Goal: Task Accomplishment & Management: Manage account settings

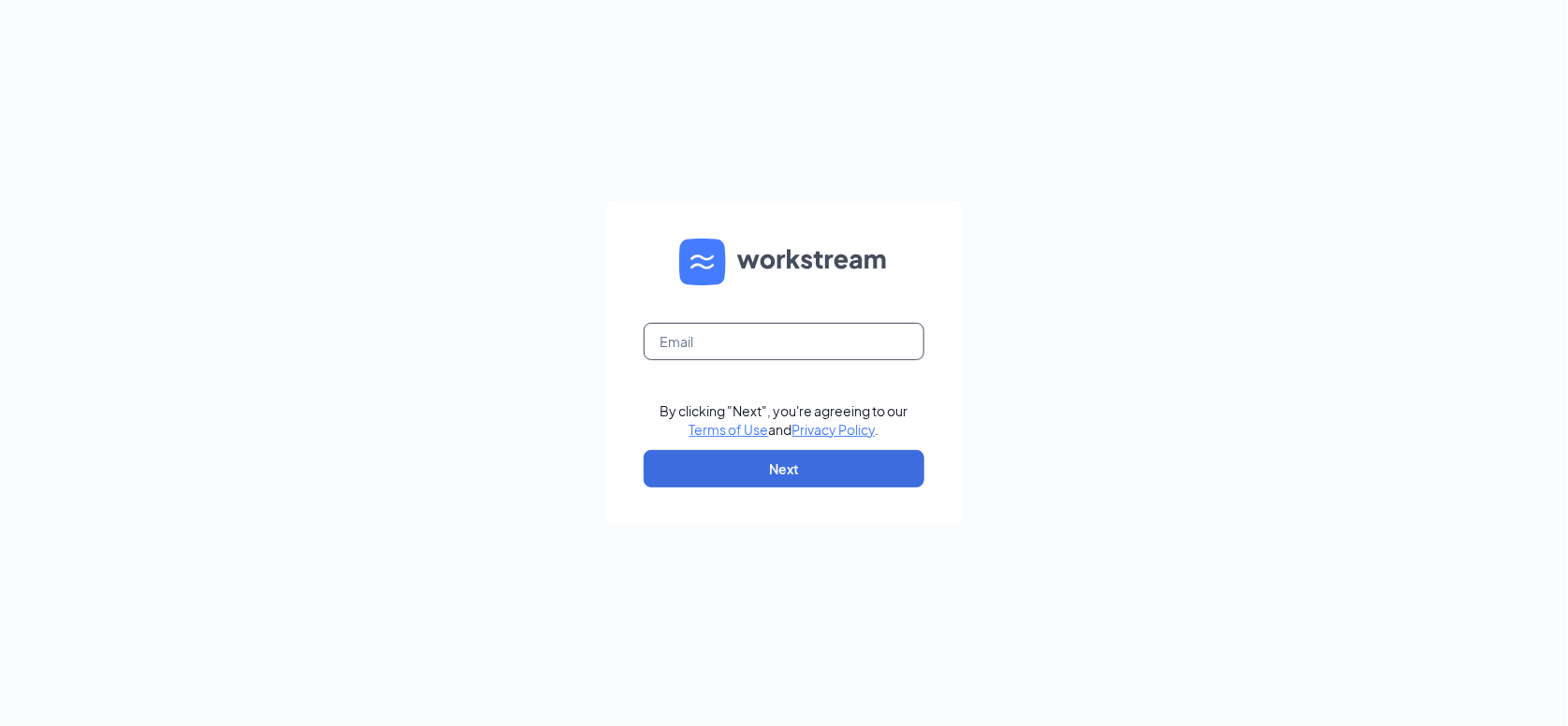
click at [710, 339] on input "text" at bounding box center [784, 340] width 281 height 37
type input "[EMAIL_ADDRESS][DOMAIN_NAME]"
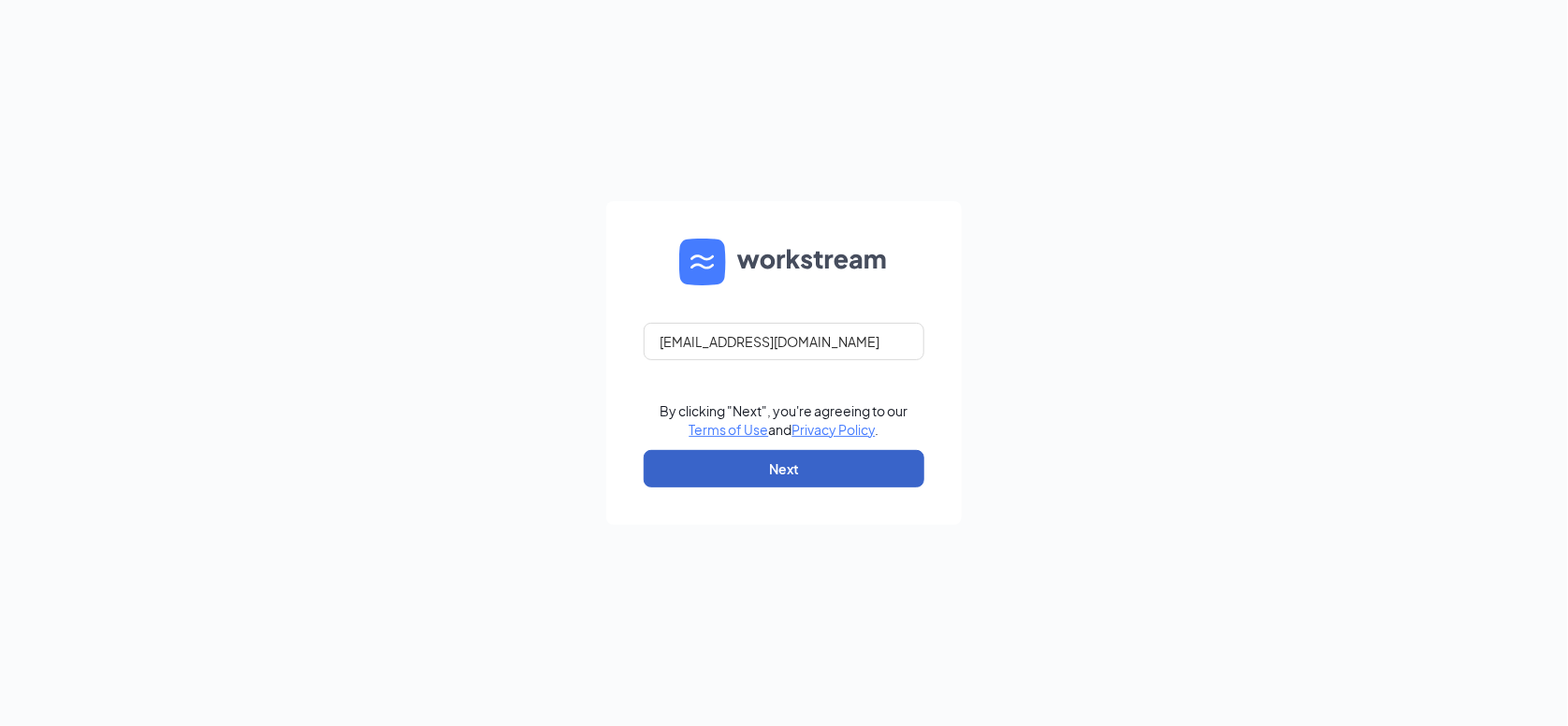
click at [883, 470] on button "Next" at bounding box center [784, 468] width 281 height 37
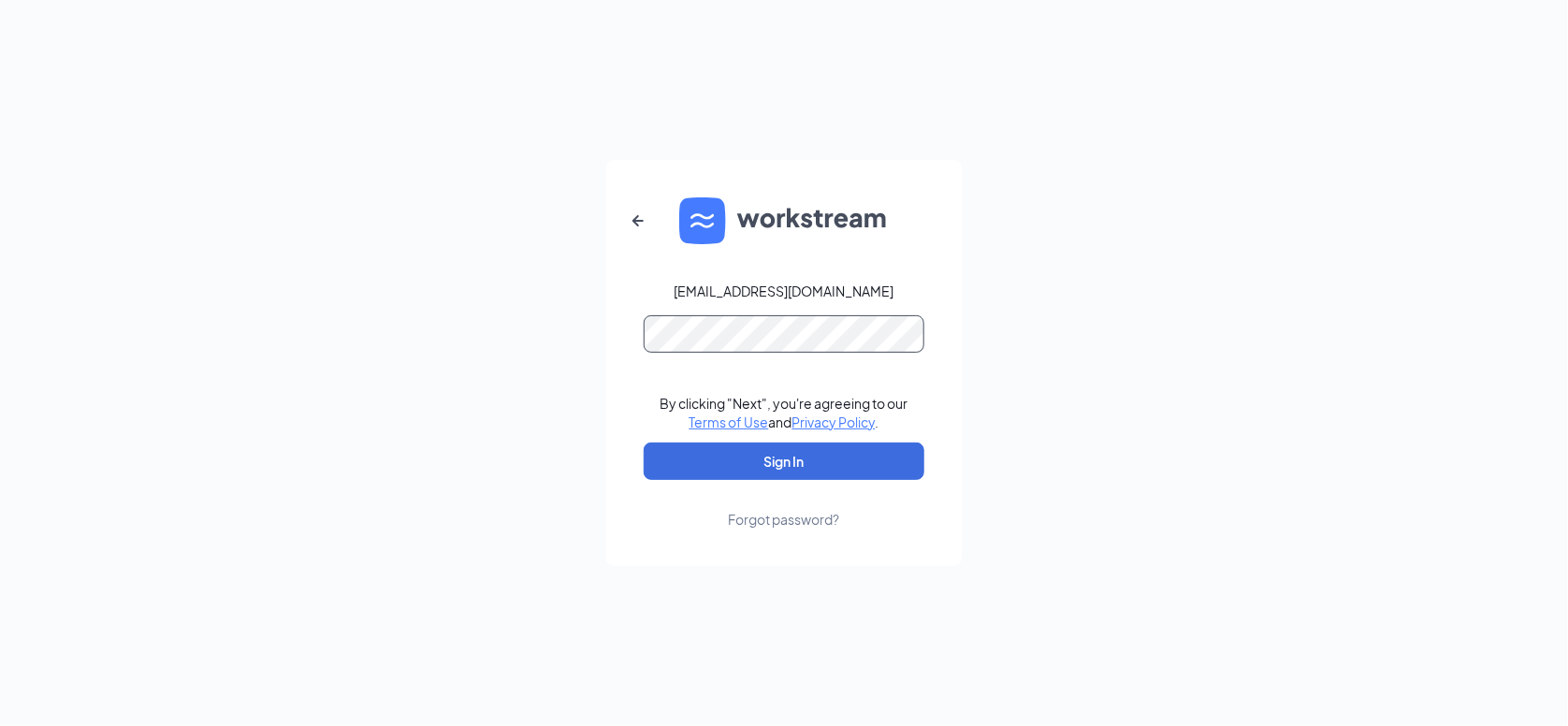
click at [644, 443] on button "Sign In" at bounding box center [784, 461] width 281 height 37
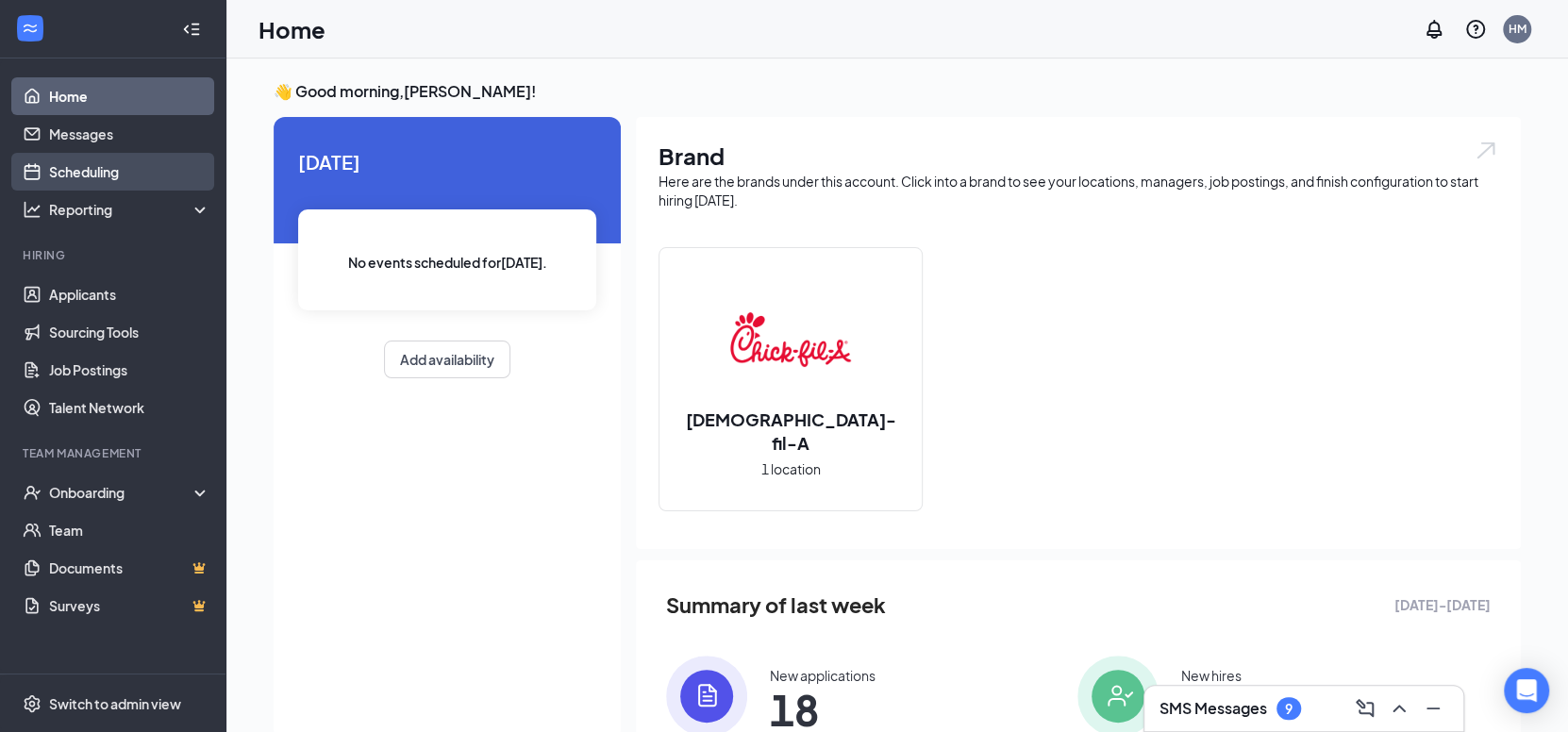
click at [108, 182] on link "Scheduling" at bounding box center [129, 171] width 162 height 37
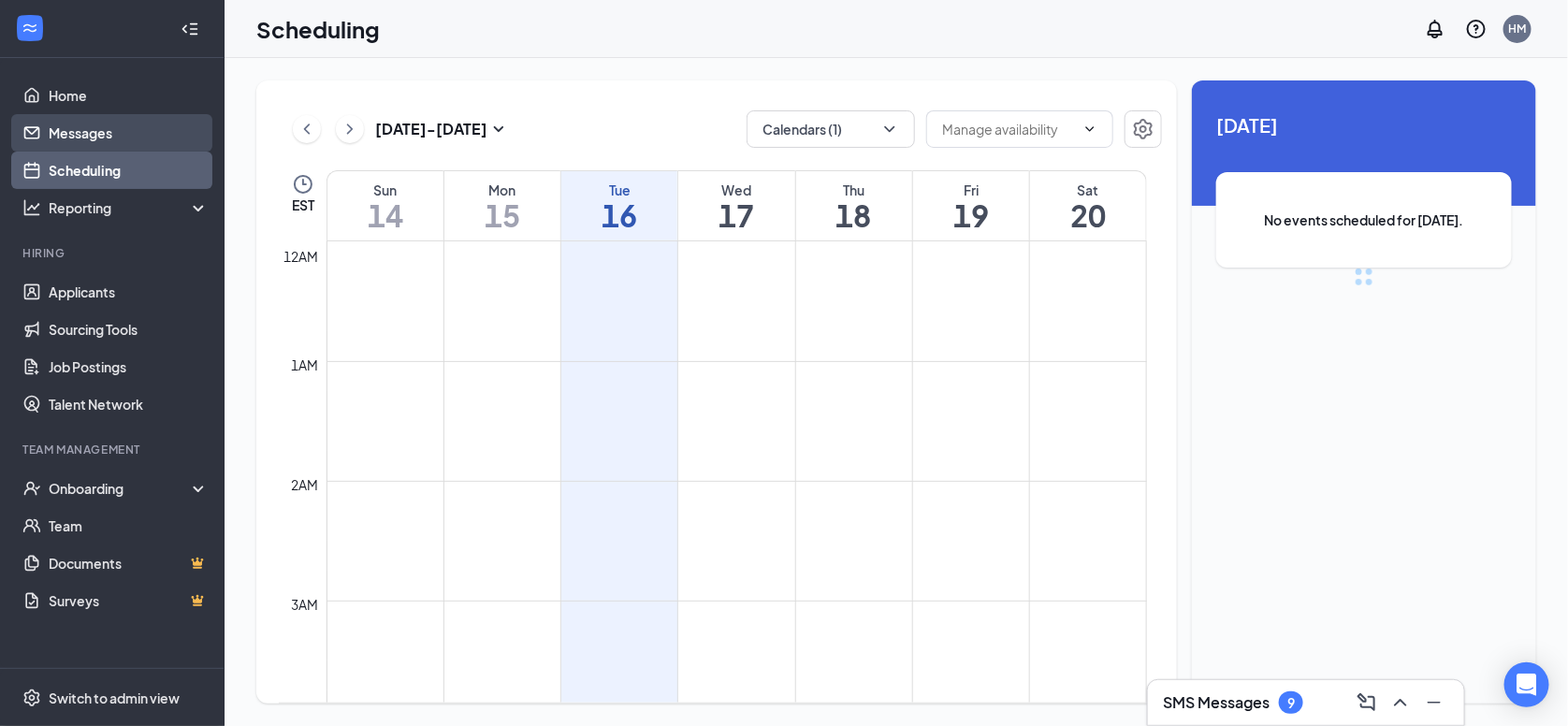
scroll to position [918, 0]
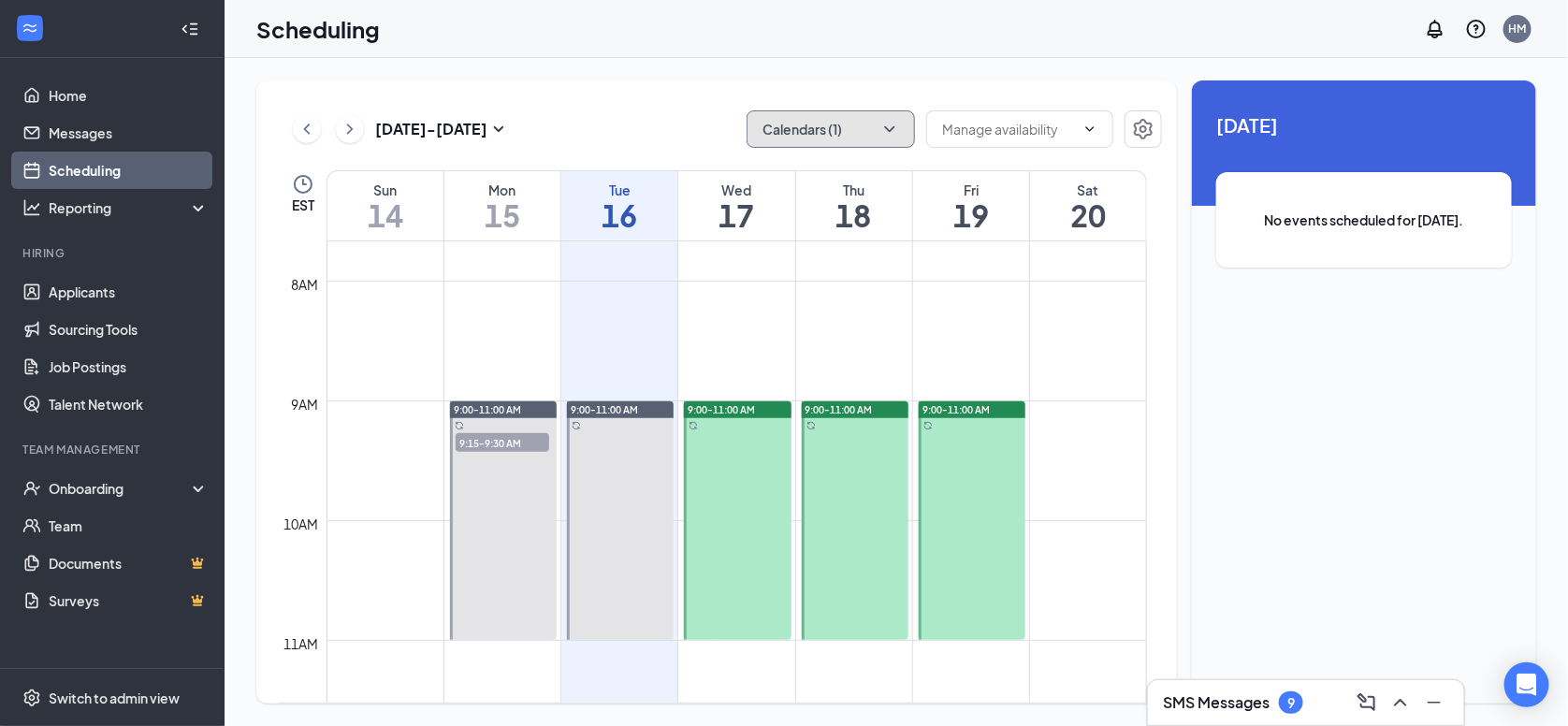
click at [822, 146] on button "Calendars (1)" at bounding box center [831, 128] width 169 height 37
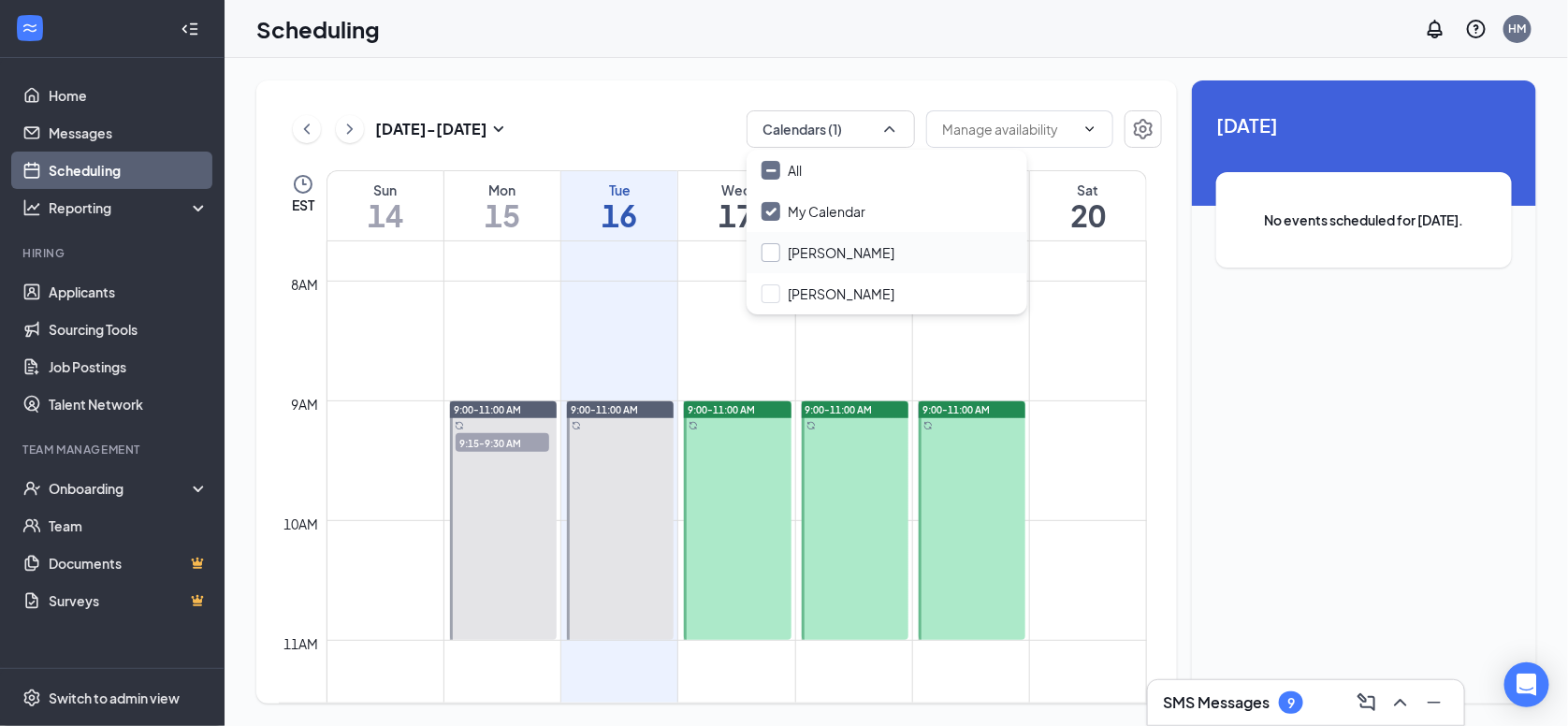
click at [782, 258] on input "[PERSON_NAME]" at bounding box center [828, 253] width 133 height 19
checkbox input "true"
click at [700, 110] on div "[DATE] - [DATE] Calendars (2)" at bounding box center [720, 128] width 884 height 37
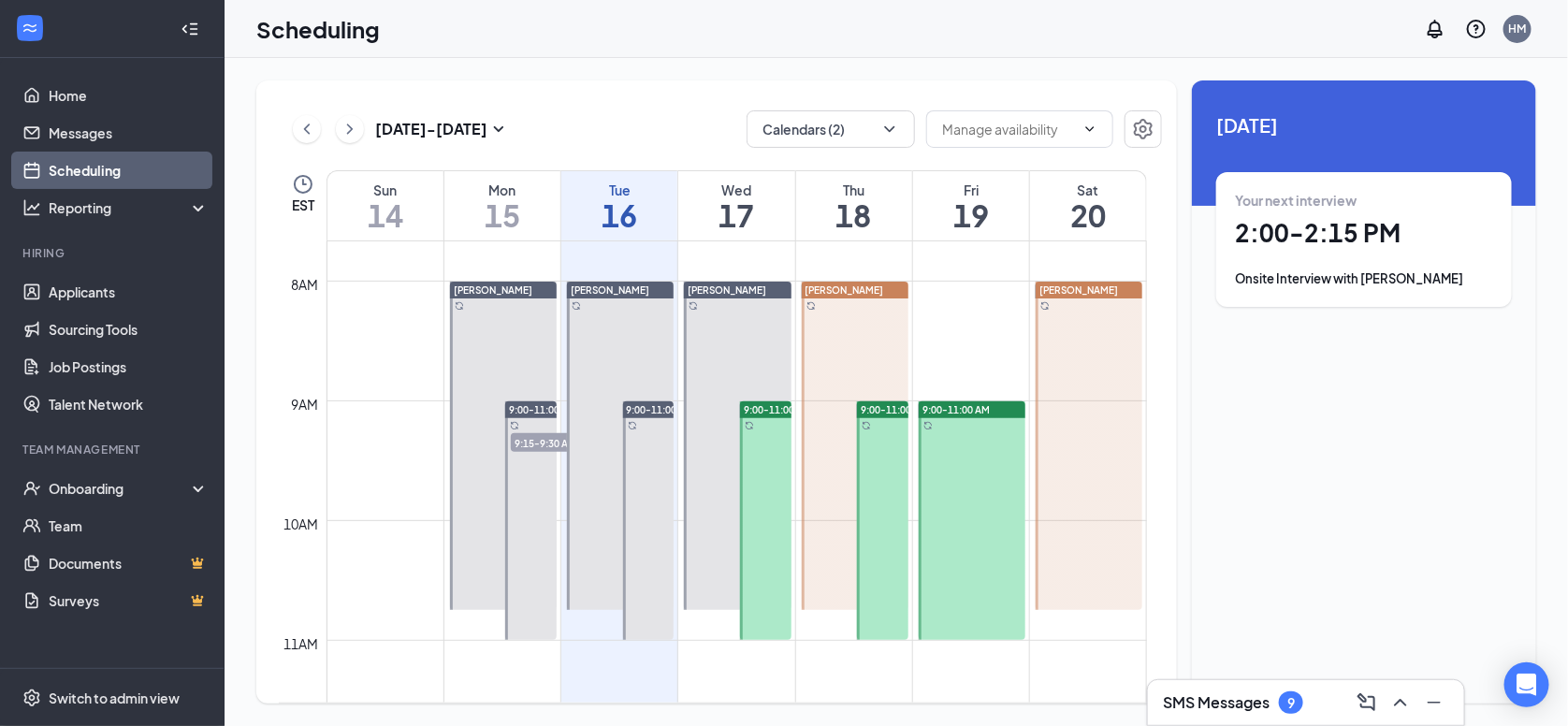
click at [1341, 272] on div "Onsite Interview with Lillie Rollins" at bounding box center [1364, 279] width 258 height 19
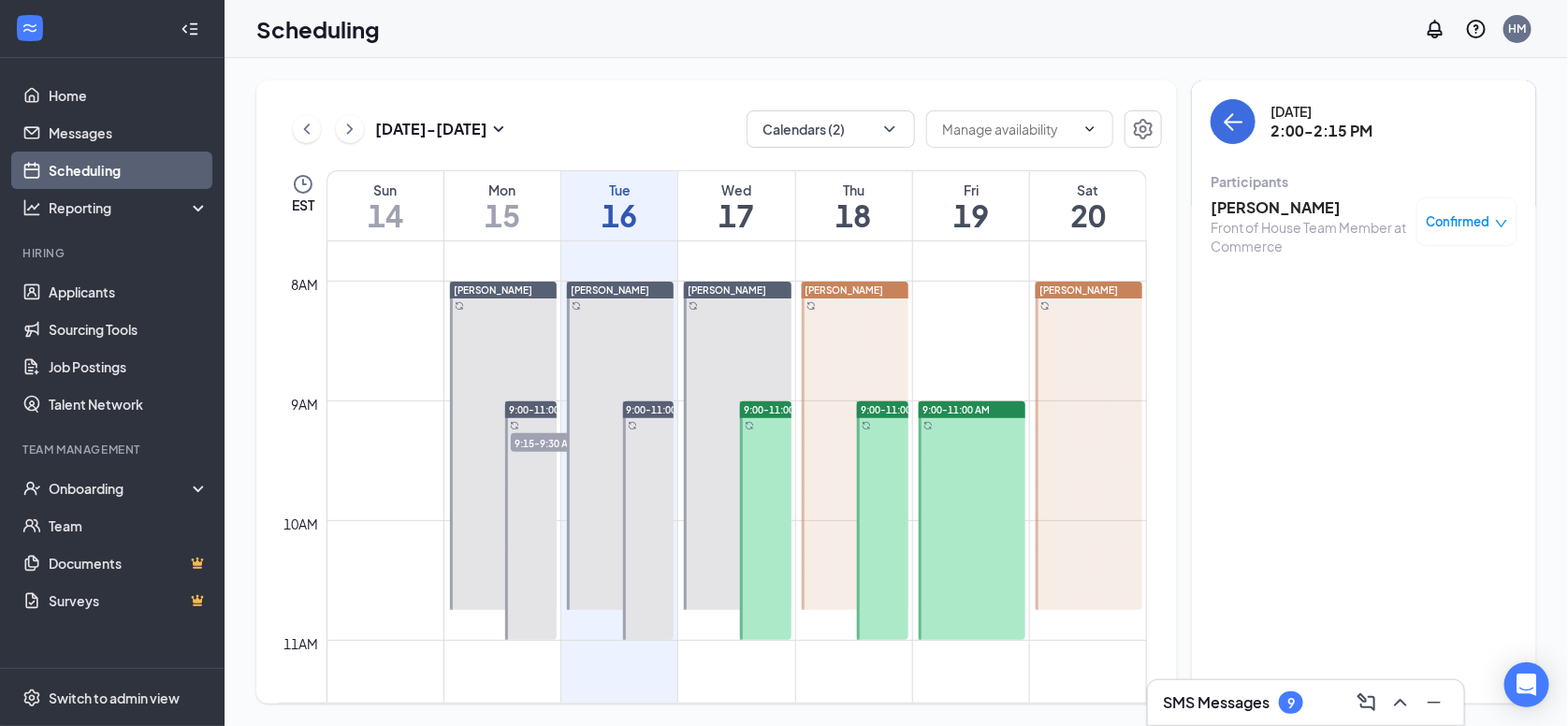
click at [1288, 220] on div "Front of House Team Member at Commerce" at bounding box center [1308, 236] width 196 height 37
click at [1238, 218] on div "Front of House Team Member at Commerce" at bounding box center [1308, 236] width 196 height 37
click at [1241, 207] on h3 "Lillie Rollins" at bounding box center [1308, 208] width 196 height 21
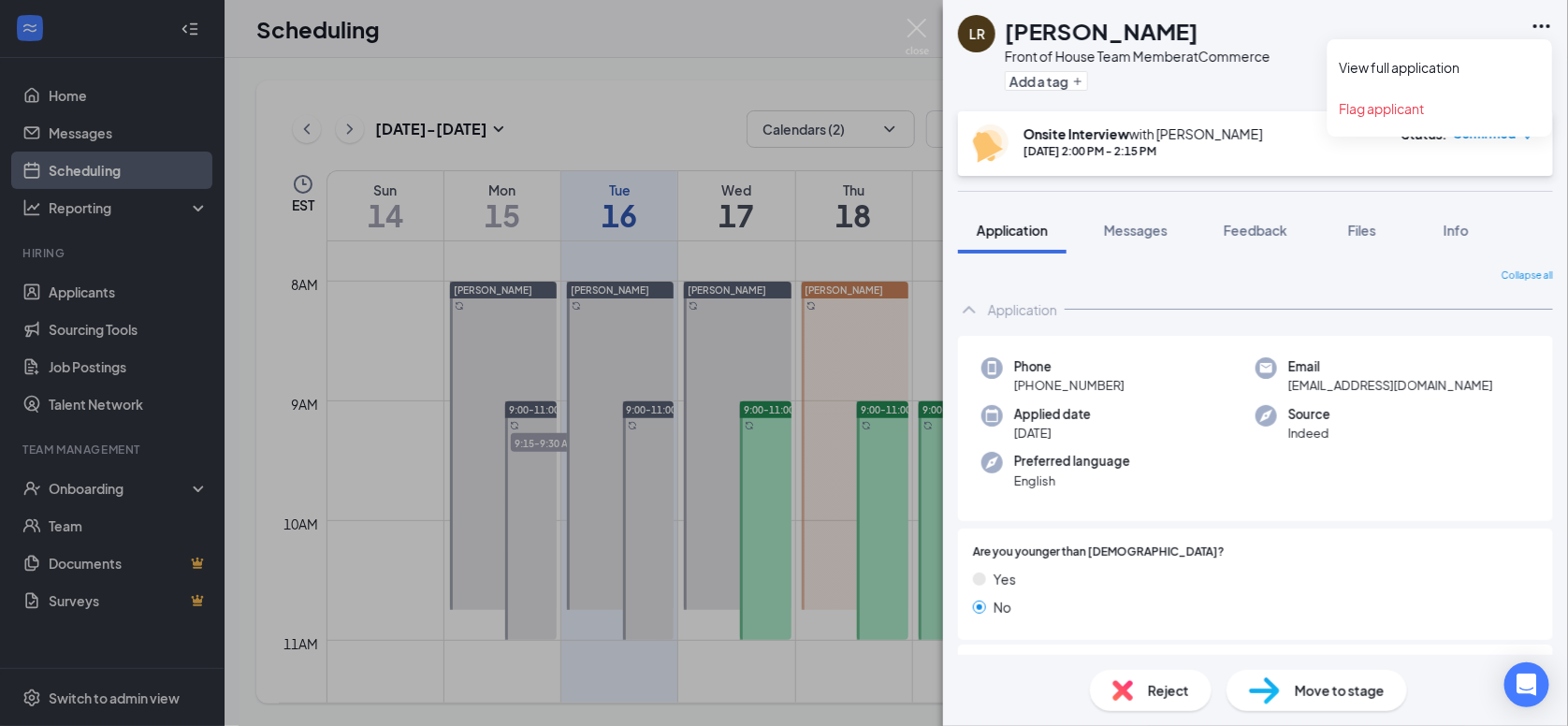
click at [1535, 33] on icon "Ellipses" at bounding box center [1542, 27] width 23 height 23
click at [1371, 72] on div "LR Lillie Rollins Front of House Team Member at Commerce Add a tag" at bounding box center [1255, 55] width 625 height 111
click at [1545, 21] on icon "Ellipses" at bounding box center [1542, 27] width 23 height 23
click at [1468, 65] on link "View full application" at bounding box center [1440, 67] width 202 height 19
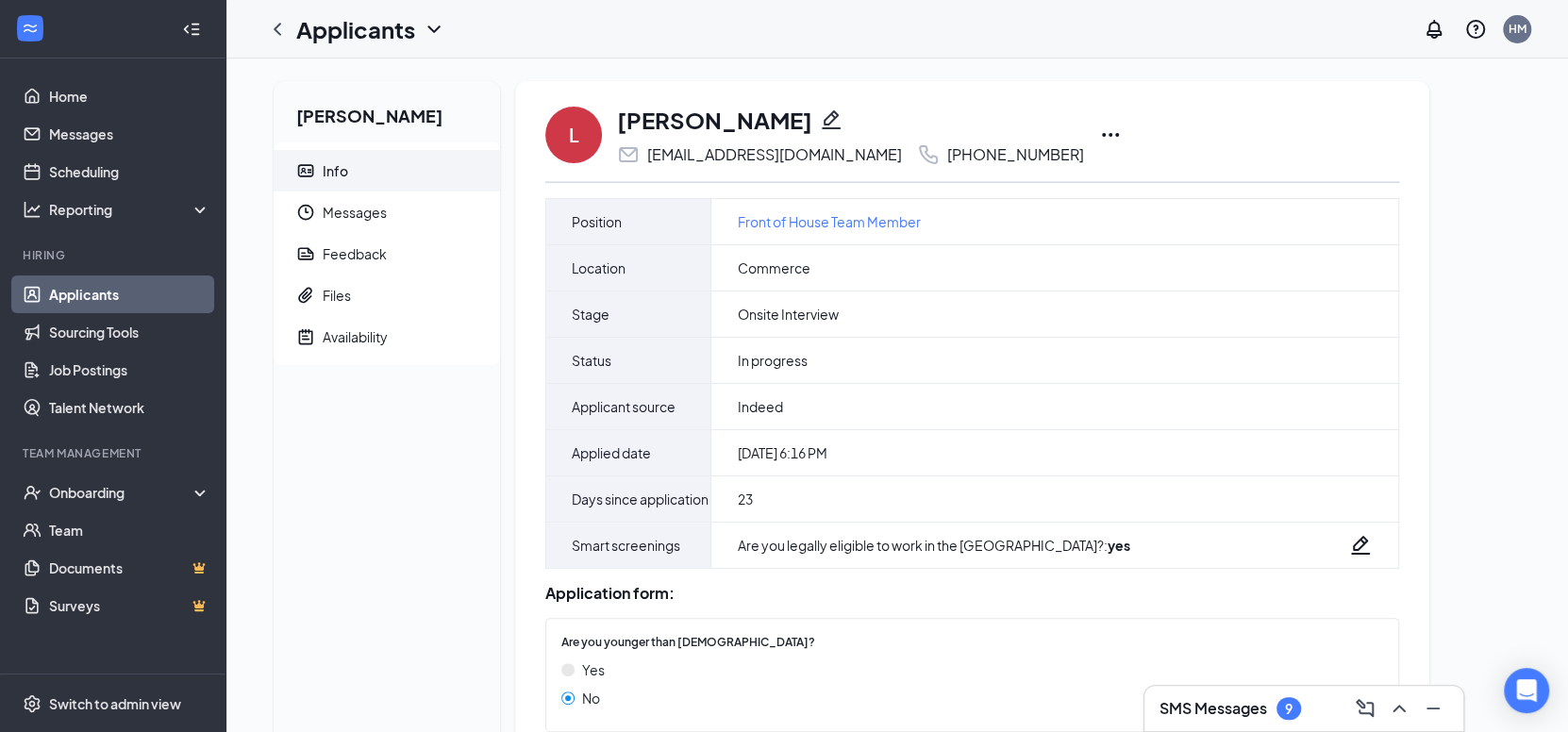
click at [1100, 134] on icon "Ellipses" at bounding box center [1111, 135] width 23 height 23
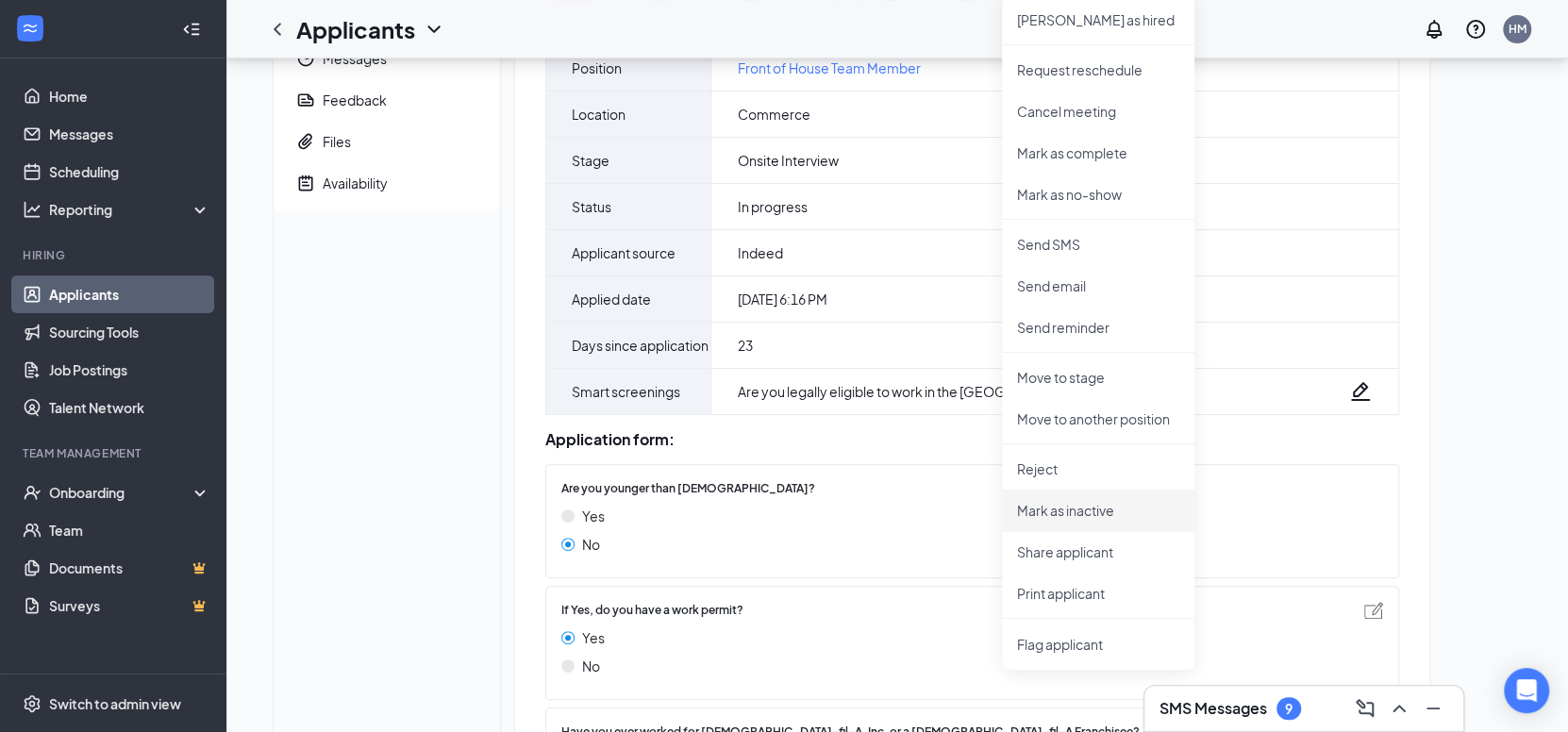
scroll to position [187, 0]
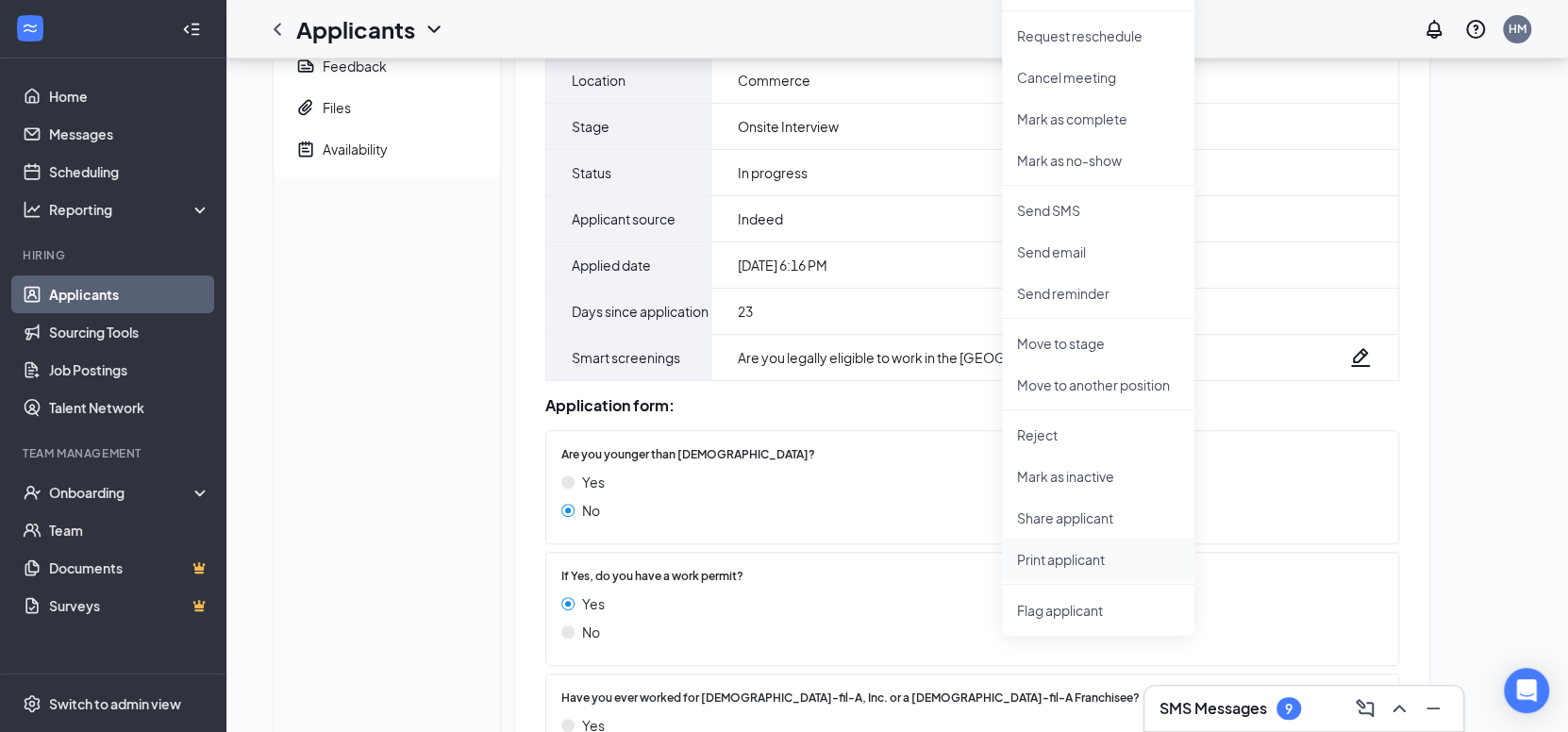
click at [1082, 566] on p "Print applicant" at bounding box center [1099, 559] width 163 height 19
